Goal: Task Accomplishment & Management: Complete application form

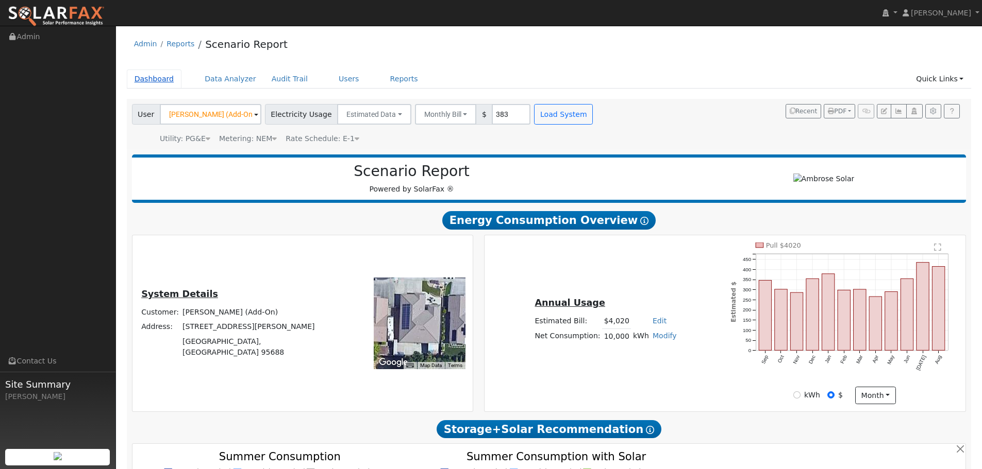
click at [151, 75] on link "Dashboard" at bounding box center [154, 79] width 55 height 19
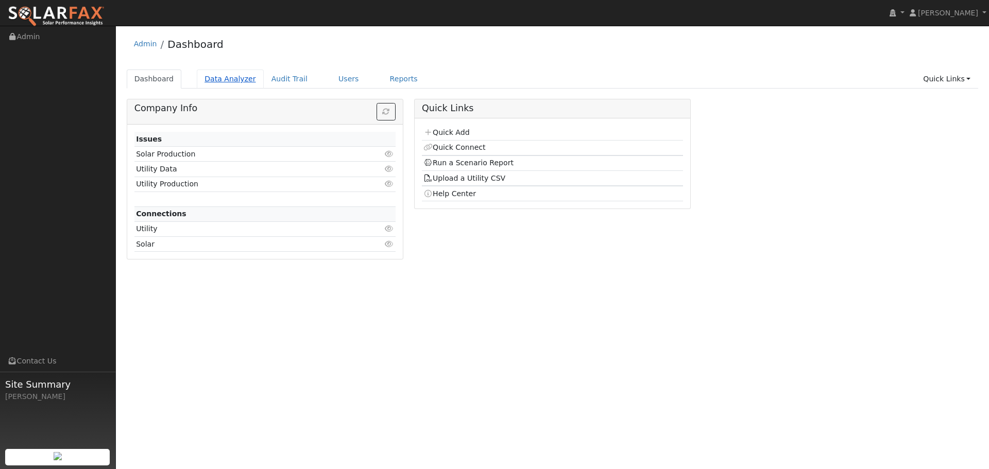
click at [221, 76] on link "Data Analyzer" at bounding box center [230, 79] width 67 height 19
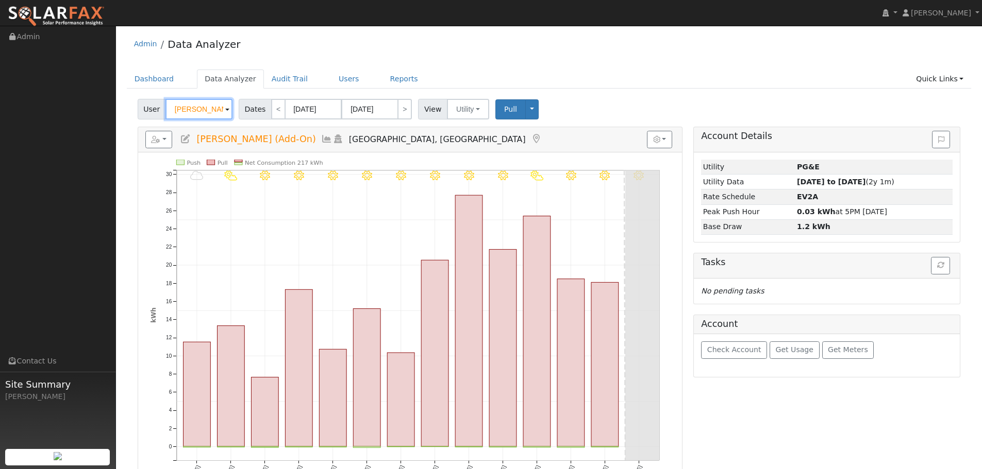
click at [191, 109] on input "[PERSON_NAME] (Add-On)" at bounding box center [198, 109] width 67 height 21
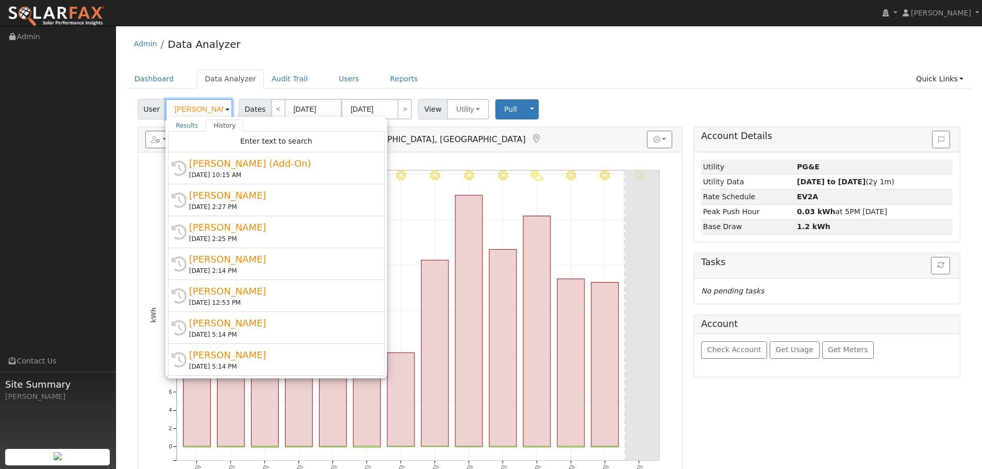
click at [191, 109] on input "[PERSON_NAME] (Add-On)" at bounding box center [198, 109] width 67 height 21
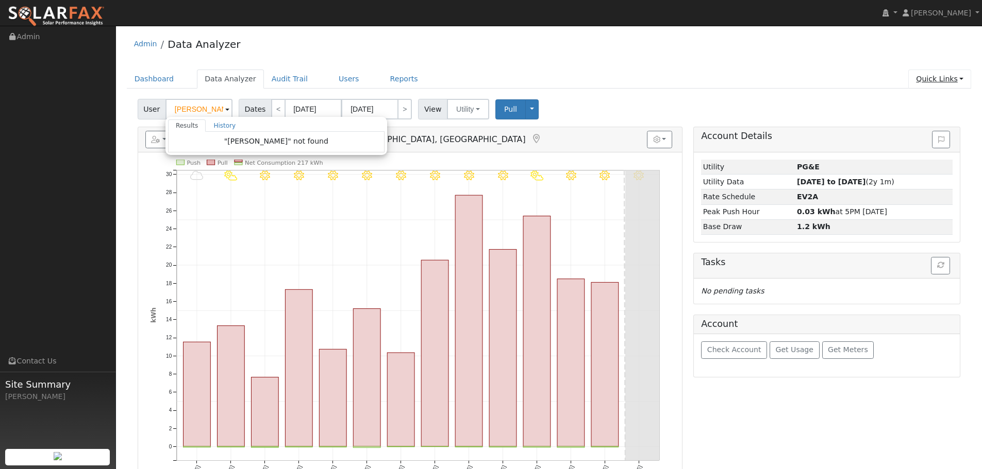
click at [938, 79] on link "Quick Links" at bounding box center [939, 79] width 63 height 19
type input "Chuck Lister (Add-On)"
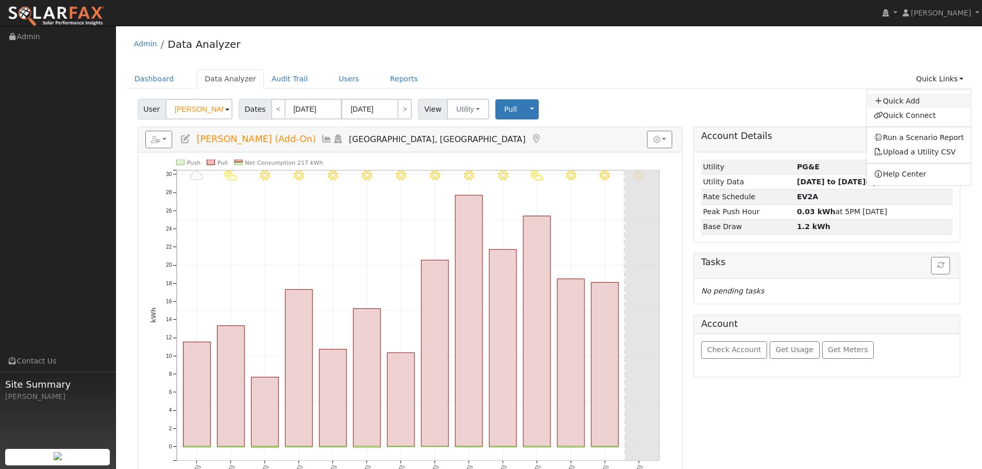
click at [937, 98] on link "Quick Add" at bounding box center [918, 101] width 105 height 14
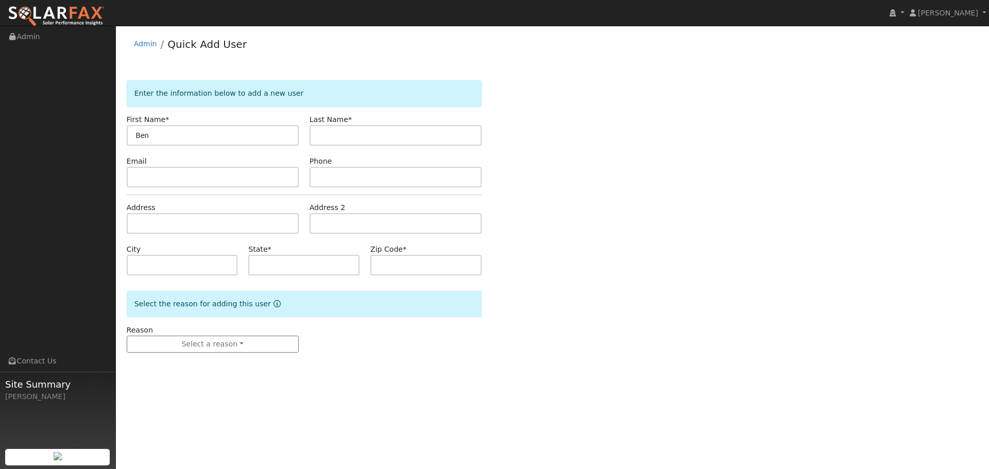
type input "Ben"
click at [442, 145] on input "text" at bounding box center [396, 135] width 172 height 21
type input "Cozens"
click at [168, 172] on input "text" at bounding box center [213, 177] width 172 height 21
click at [273, 174] on input "text" at bounding box center [213, 177] width 172 height 21
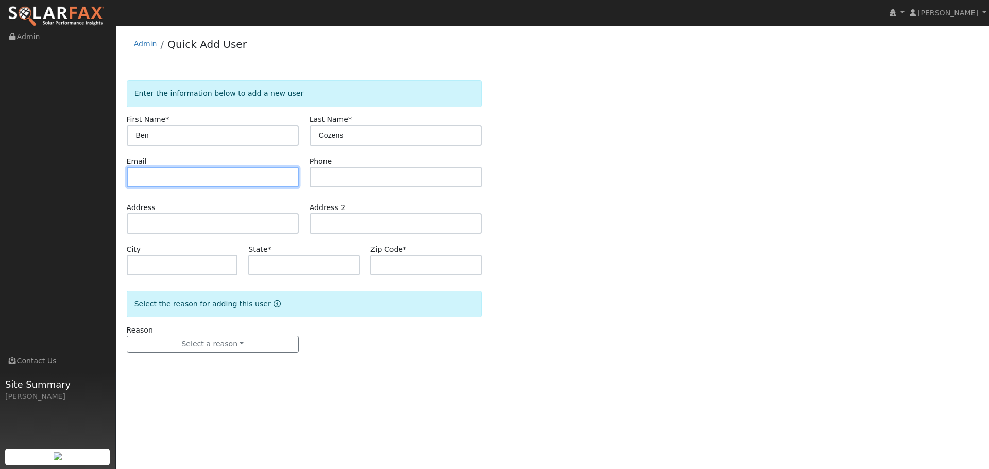
paste input "[EMAIL_ADDRESS][DOMAIN_NAME]"
type input "[EMAIL_ADDRESS][DOMAIN_NAME]"
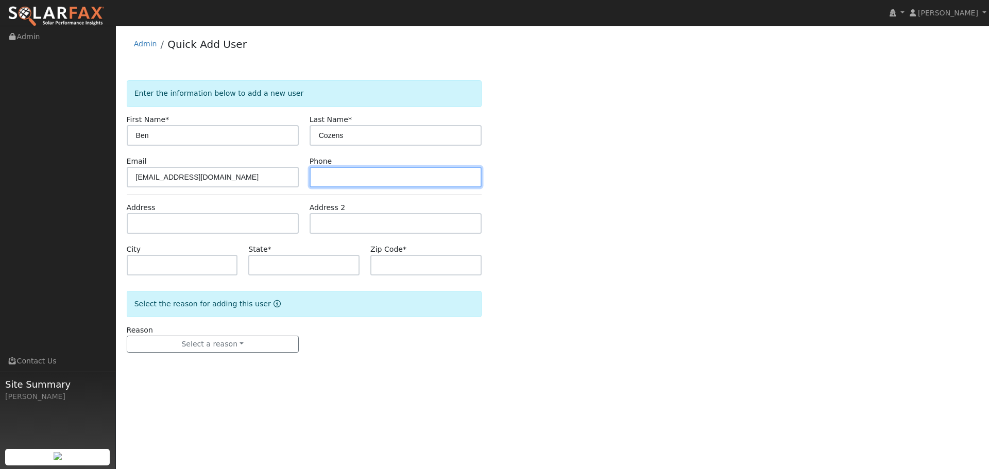
click at [428, 183] on input "text" at bounding box center [396, 177] width 172 height 21
paste input "[PHONE_NUMBER]"
type input "[PHONE_NUMBER]"
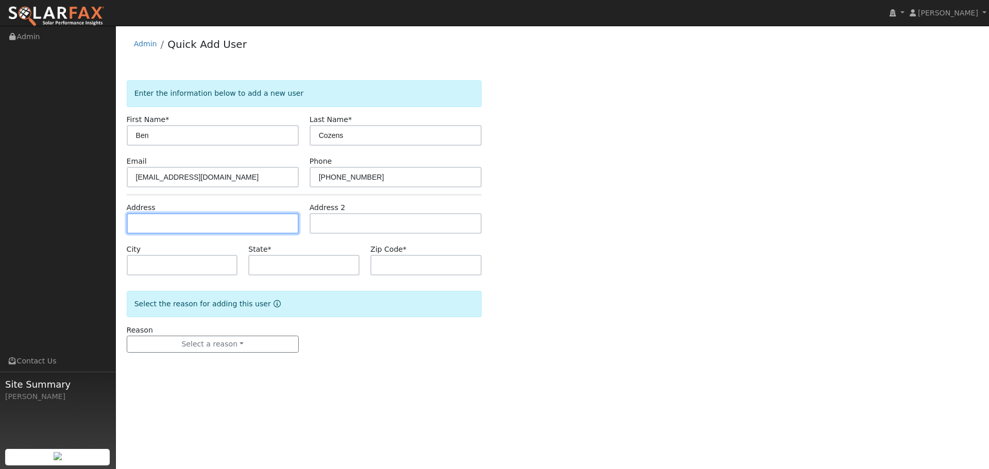
click at [226, 227] on input "text" at bounding box center [213, 223] width 172 height 21
paste input "[STREET_ADDRESS]"
type input "[STREET_ADDRESS]"
type input "[GEOGRAPHIC_DATA]"
type input "CA"
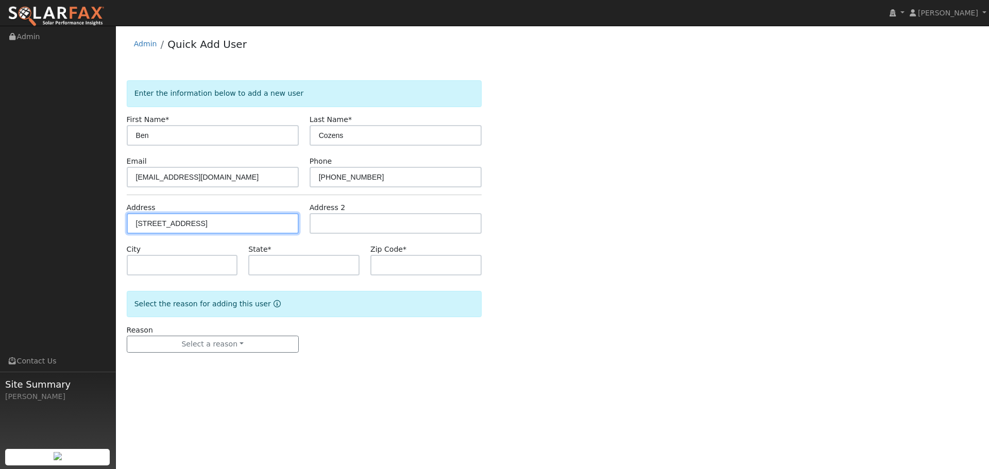
type input "95688"
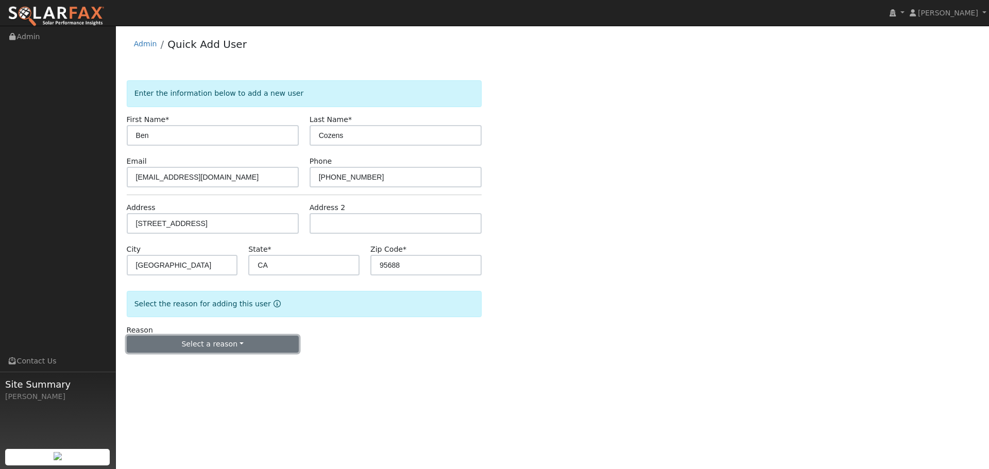
click at [260, 349] on button "Select a reason" at bounding box center [213, 345] width 172 height 18
click at [208, 367] on link "New lead" at bounding box center [184, 366] width 114 height 14
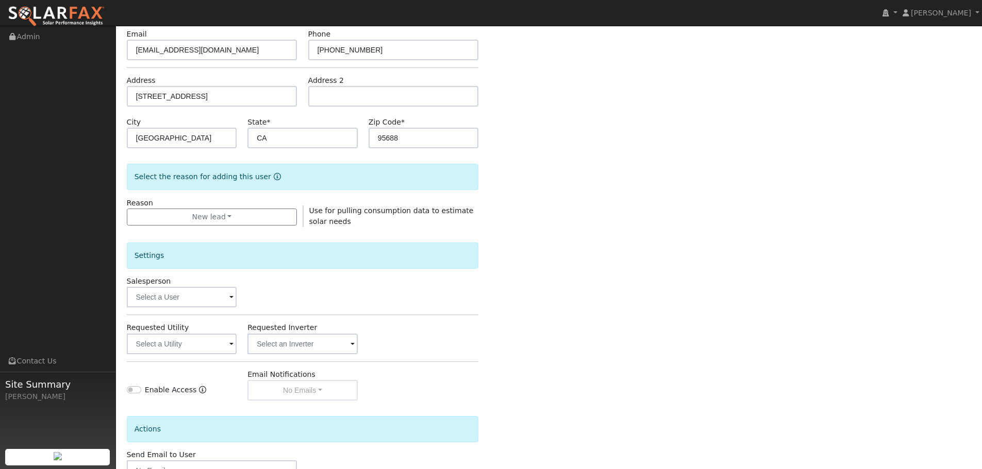
scroll to position [155, 0]
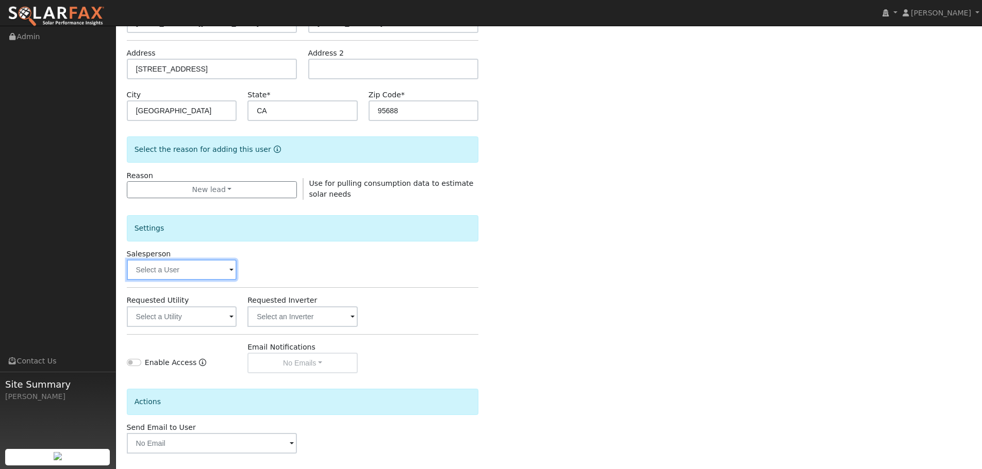
click at [191, 261] on input "text" at bounding box center [182, 270] width 110 height 21
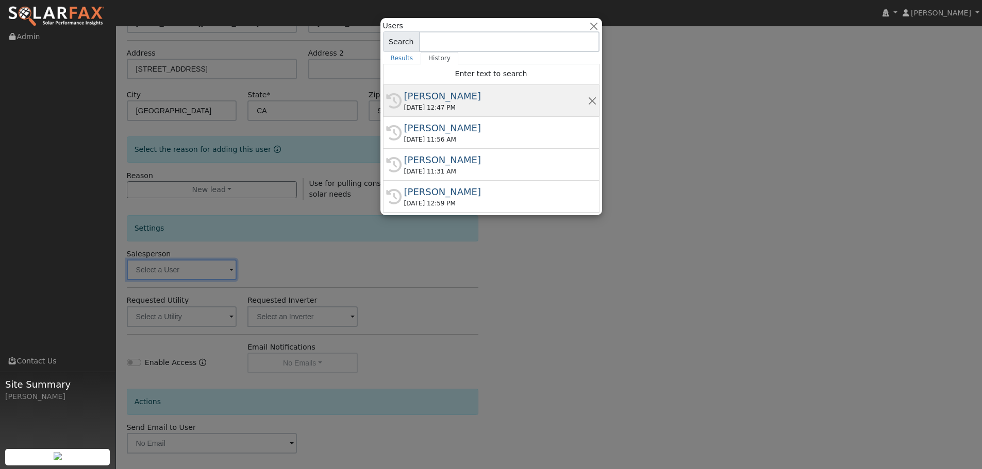
click at [481, 94] on div "[PERSON_NAME]" at bounding box center [495, 96] width 183 height 14
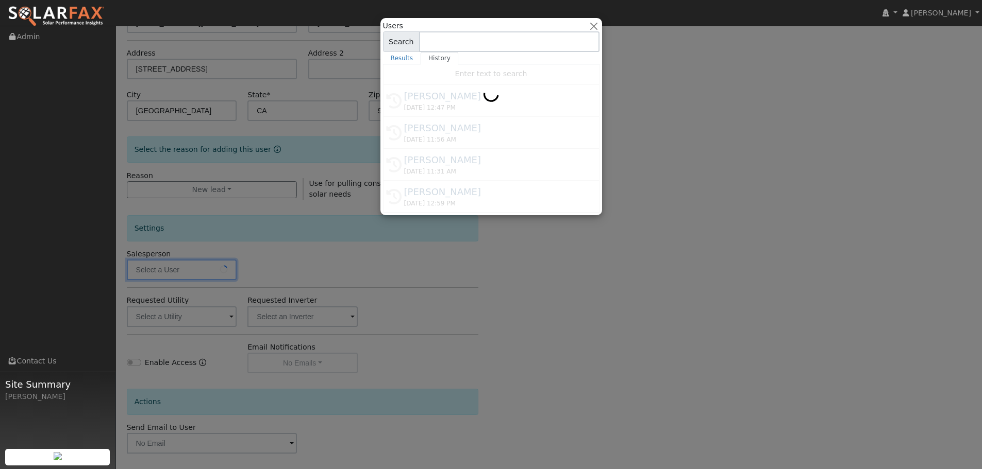
type input "[PERSON_NAME]"
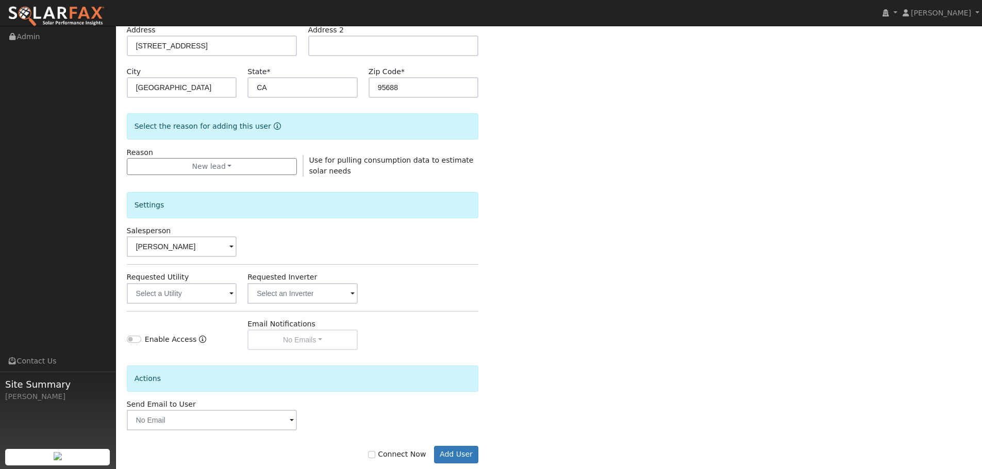
scroll to position [198, 0]
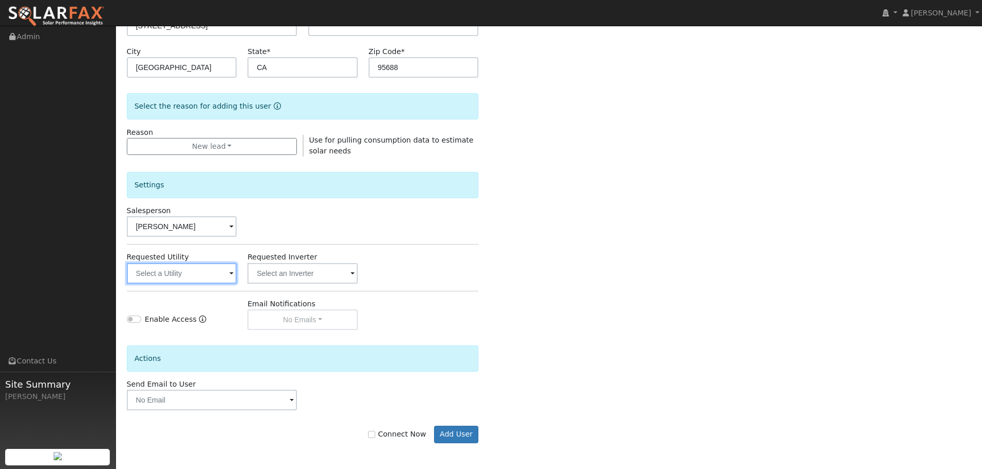
click at [159, 267] on input "text" at bounding box center [182, 273] width 110 height 21
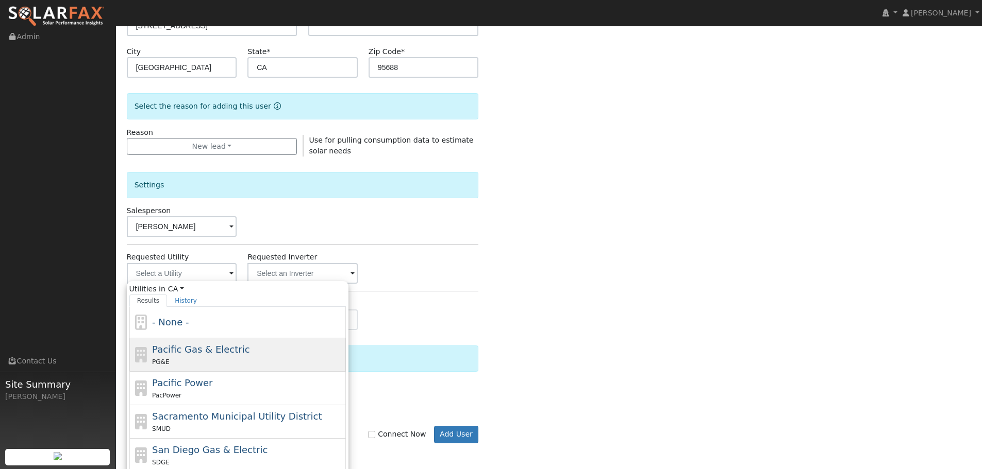
click at [177, 356] on div "Pacific Gas & Electric PG&E" at bounding box center [247, 355] width 191 height 25
type input "Pacific Gas & Electric"
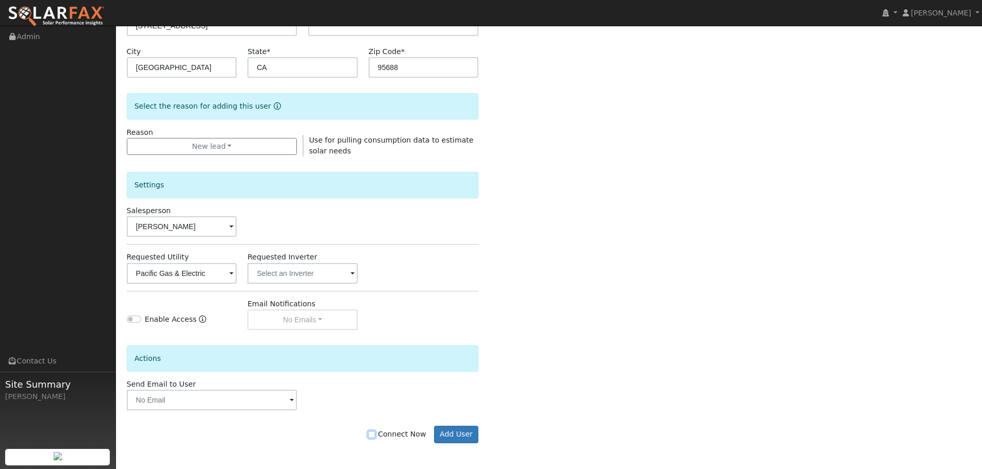
click at [375, 436] on input "Connect Now" at bounding box center [371, 434] width 7 height 7
checkbox input "true"
click at [441, 434] on button "Add User" at bounding box center [456, 435] width 45 height 18
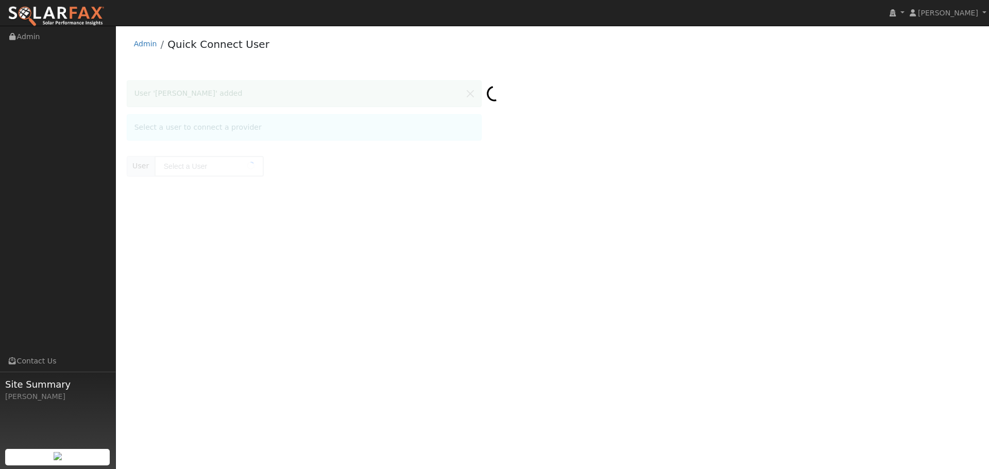
type input "[PERSON_NAME]"
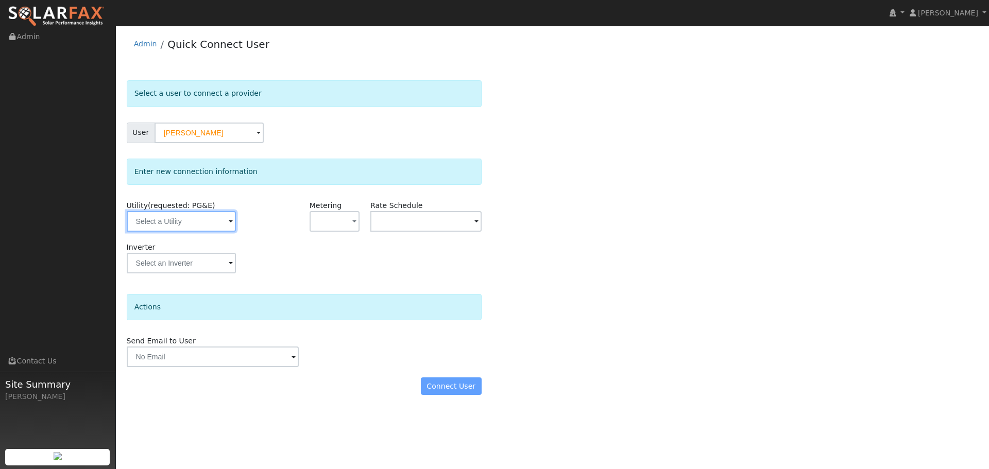
click at [204, 223] on input "text" at bounding box center [181, 221] width 109 height 21
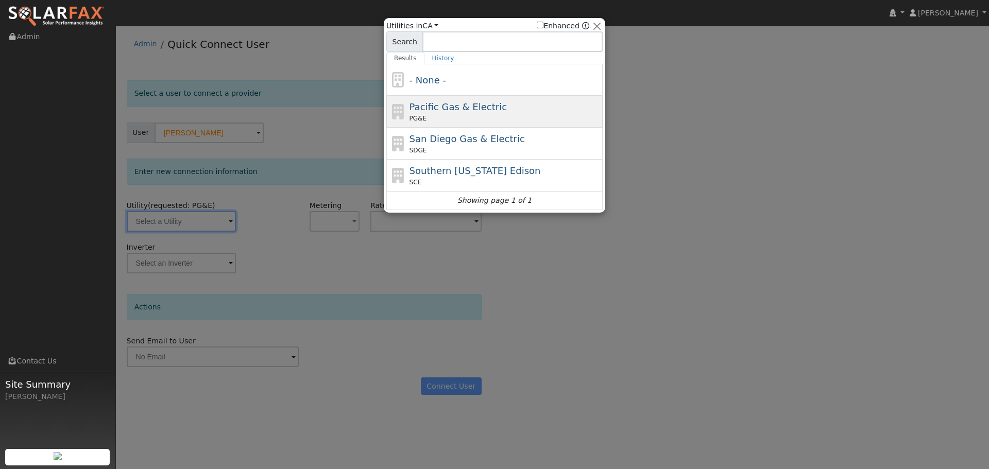
click at [547, 104] on div "Pacific Gas & Electric PG&E" at bounding box center [505, 111] width 191 height 23
type input "PG&E"
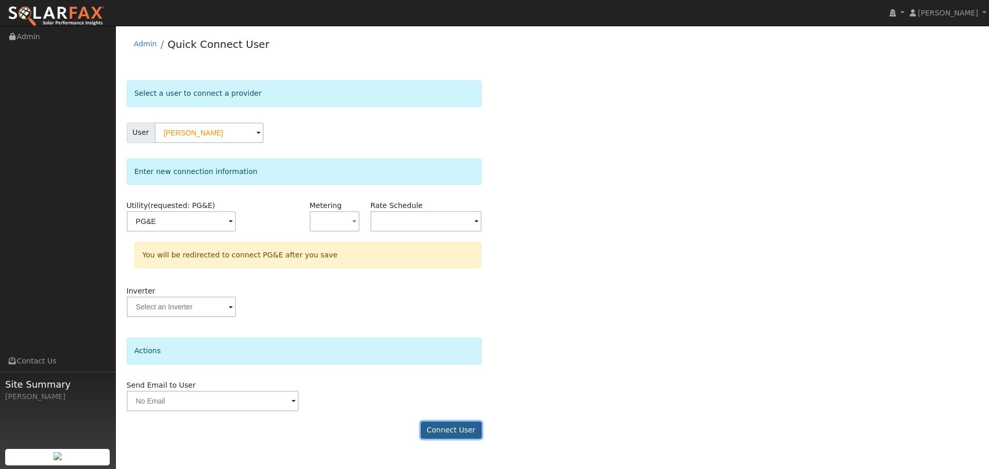
click at [456, 430] on button "Connect User" at bounding box center [451, 431] width 61 height 18
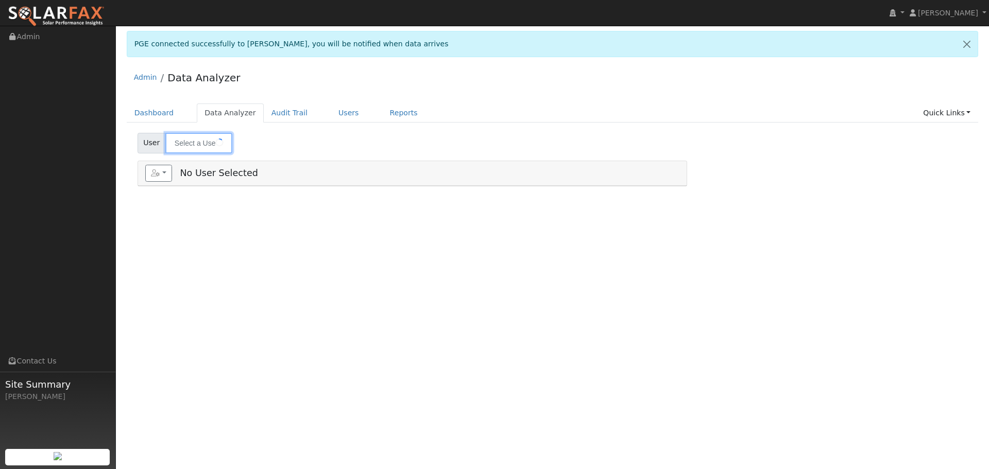
type input "[PERSON_NAME]"
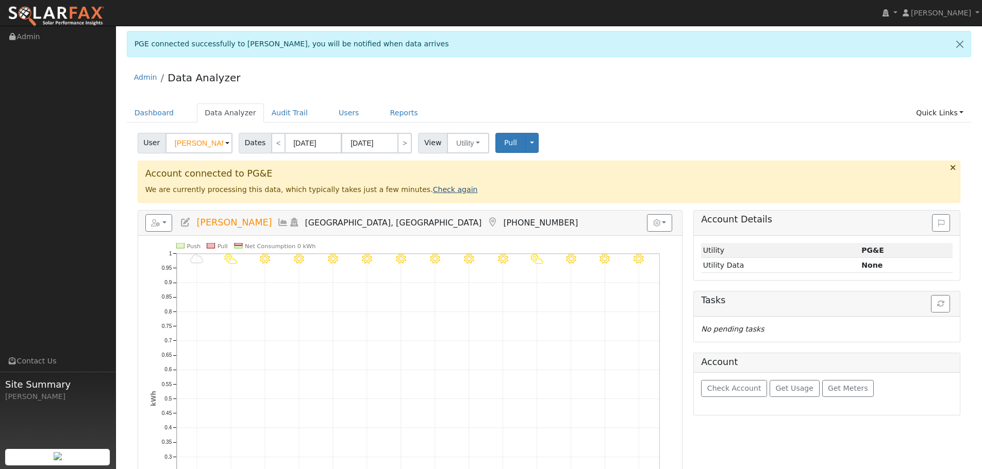
click at [433, 188] on link "Check again" at bounding box center [455, 189] width 45 height 8
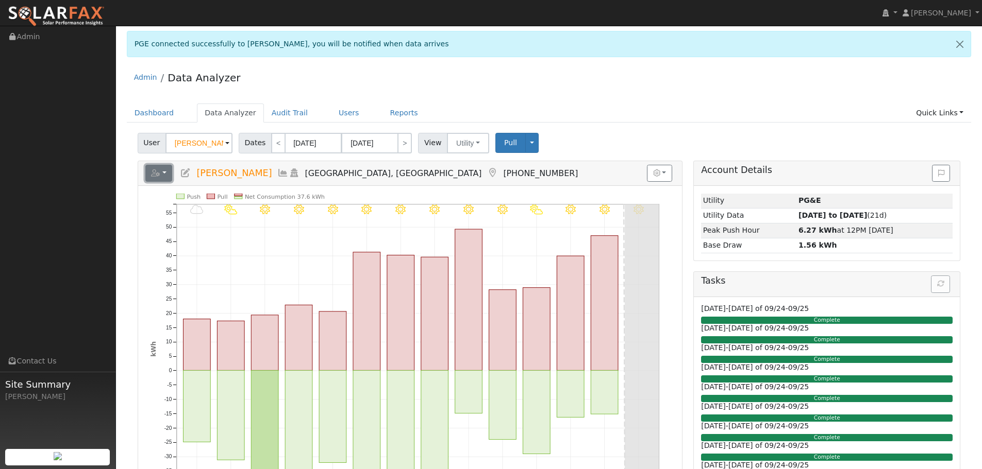
click at [167, 174] on button "button" at bounding box center [158, 174] width 27 height 18
click at [279, 219] on link "Export to CSV" at bounding box center [285, 220] width 75 height 12
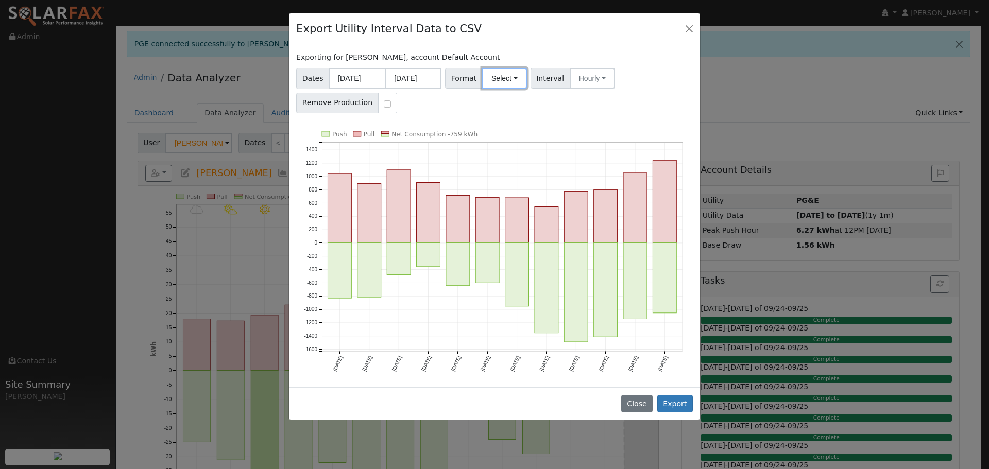
drag, startPoint x: 507, startPoint y: 80, endPoint x: 508, endPoint y: 90, distance: 10.4
click at [507, 78] on button "Select" at bounding box center [504, 78] width 45 height 21
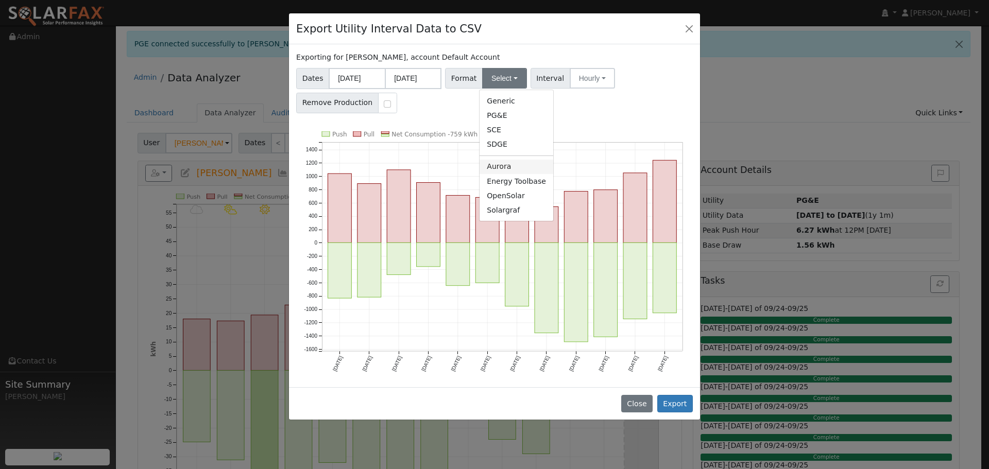
click at [521, 163] on link "Aurora" at bounding box center [517, 167] width 74 height 14
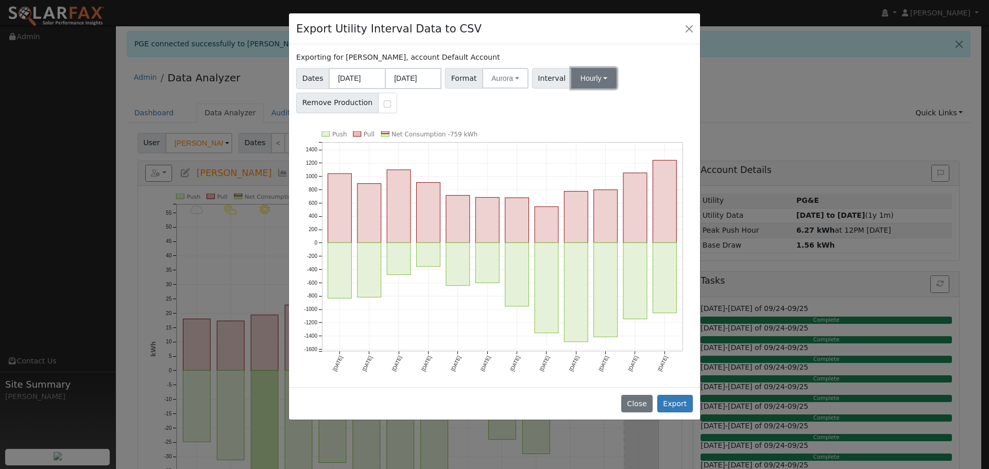
click at [592, 87] on button "Hourly" at bounding box center [593, 78] width 45 height 21
click at [635, 56] on div "Exporting for [PERSON_NAME], account Default Account" at bounding box center [494, 57] width 397 height 11
click at [672, 405] on button "Export" at bounding box center [675, 404] width 36 height 18
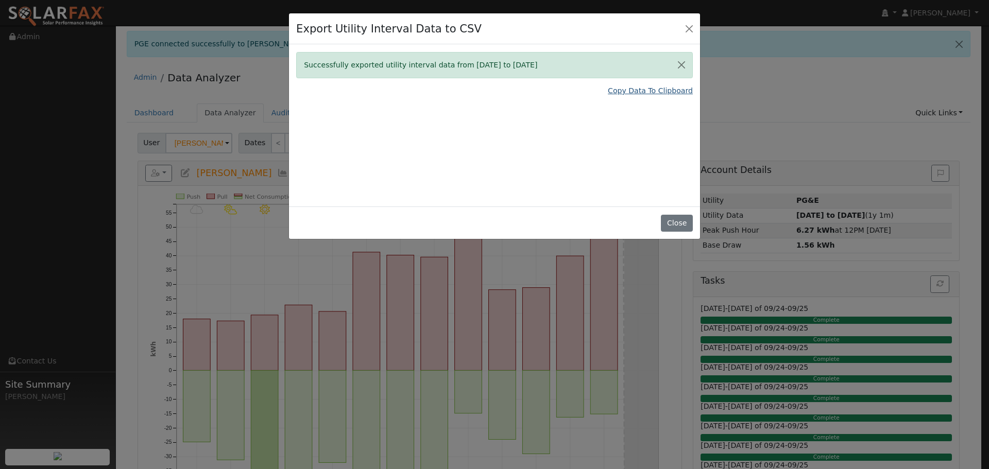
click at [661, 94] on link "Copy Data To Clipboard" at bounding box center [650, 91] width 85 height 11
